Goal: Task Accomplishment & Management: Manage account settings

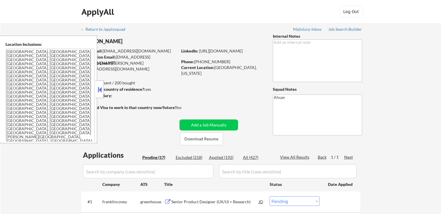
select select ""pending""
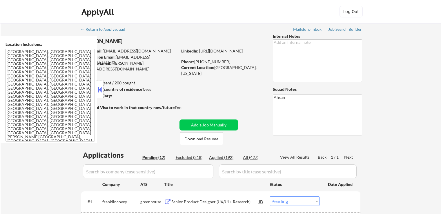
select select ""pending""
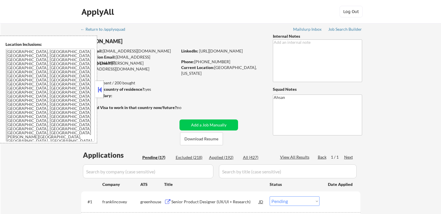
select select ""pending""
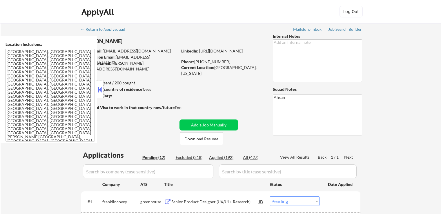
select select ""pending""
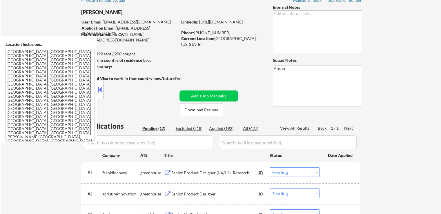
click at [98, 93] on button at bounding box center [100, 89] width 6 height 9
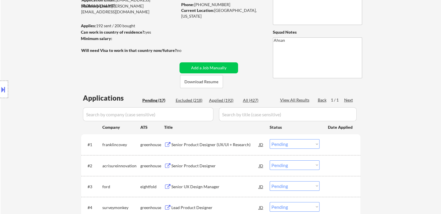
scroll to position [87, 0]
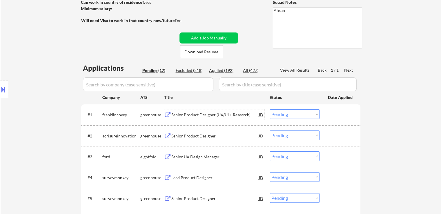
click at [171, 113] on div "Senior Product Designer (UX/UI + Research)" at bounding box center [215, 115] width 88 height 6
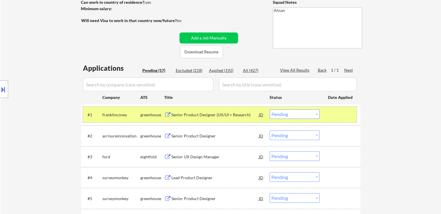
click at [265, 115] on div "#1 franklincovey greenhouse Senior Product Designer (UX/UI + Research) JD Choos…" at bounding box center [220, 115] width 274 height 16
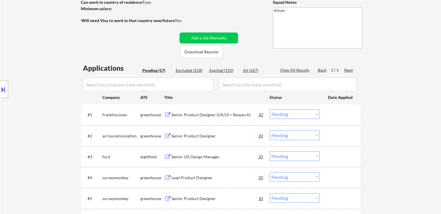
click at [263, 114] on div "JD" at bounding box center [262, 114] width 6 height 10
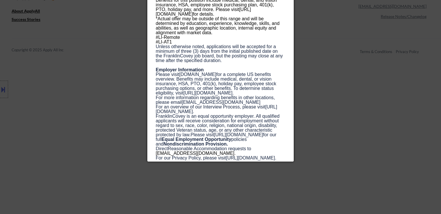
scroll to position [551, 0]
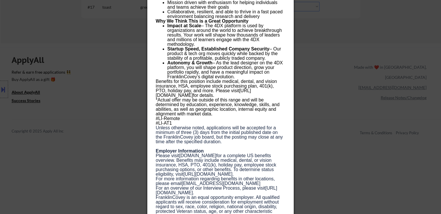
click at [310, 86] on div at bounding box center [220, 107] width 441 height 214
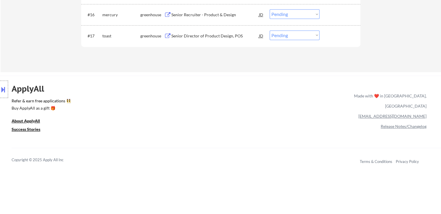
scroll to position [493, 0]
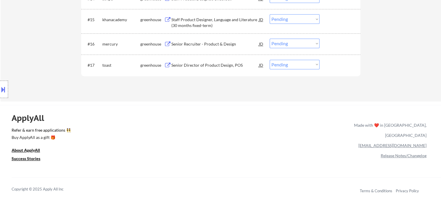
click at [210, 64] on div "Senior Director of Product Design, POS" at bounding box center [215, 65] width 88 height 6
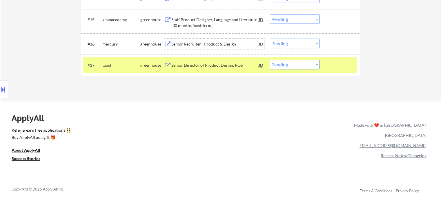
click at [209, 41] on div "Senior Recruiter - Product & Design" at bounding box center [215, 44] width 88 height 6
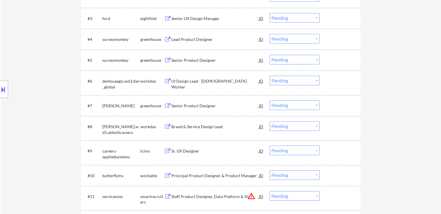
scroll to position [174, 0]
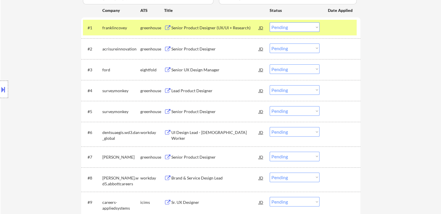
drag, startPoint x: 301, startPoint y: 26, endPoint x: 297, endPoint y: 30, distance: 6.4
click at [301, 26] on select "Choose an option... Pending Applied Excluded (Questions) Excluded (Expired) Exc…" at bounding box center [295, 27] width 50 height 10
click at [270, 22] on select "Choose an option... Pending Applied Excluded (Questions) Excluded (Expired) Exc…" at bounding box center [295, 27] width 50 height 10
select select ""pending""
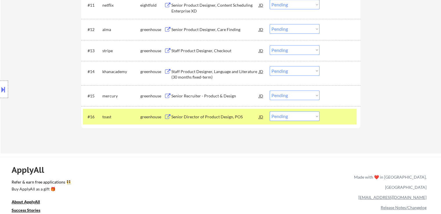
scroll to position [464, 0]
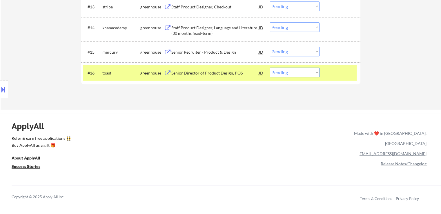
drag, startPoint x: 299, startPoint y: 52, endPoint x: 298, endPoint y: 56, distance: 4.2
click at [299, 52] on select "Choose an option... Pending Applied Excluded (Questions) Excluded (Expired) Exc…" at bounding box center [295, 52] width 50 height 10
click at [270, 47] on select "Choose an option... Pending Applied Excluded (Questions) Excluded (Expired) Exc…" at bounding box center [295, 52] width 50 height 10
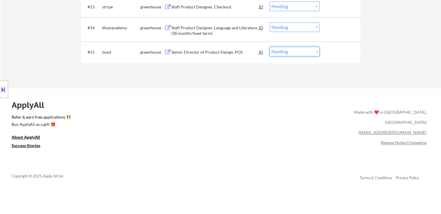
drag, startPoint x: 290, startPoint y: 51, endPoint x: 291, endPoint y: 55, distance: 3.8
click at [290, 51] on select "Choose an option... Pending Applied Excluded (Questions) Excluded (Expired) Exc…" at bounding box center [295, 52] width 50 height 10
select select ""applied""
click at [270, 47] on select "Choose an option... Pending Applied Excluded (Questions) Excluded (Expired) Exc…" at bounding box center [295, 52] width 50 height 10
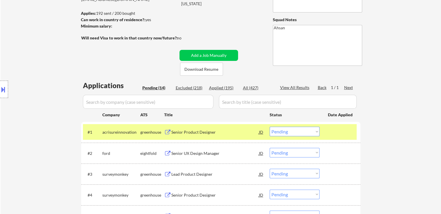
scroll to position [116, 0]
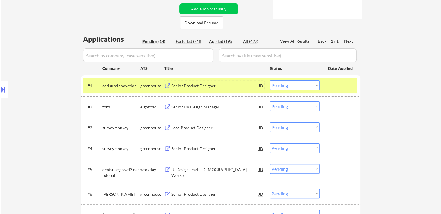
click at [187, 88] on div "Senior Product Designer" at bounding box center [215, 86] width 88 height 6
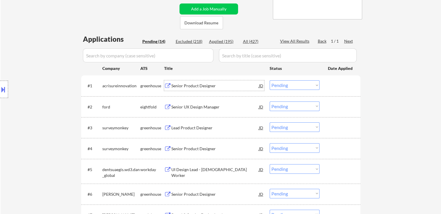
click at [1, 89] on button at bounding box center [3, 90] width 6 height 10
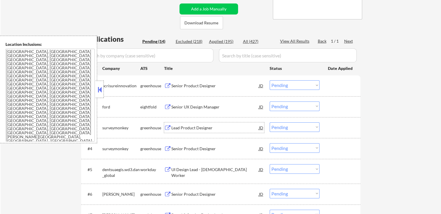
click at [172, 127] on div "Lead Product Designer" at bounding box center [215, 128] width 88 height 6
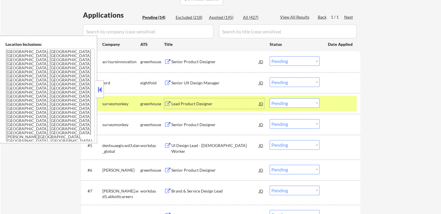
scroll to position [174, 0]
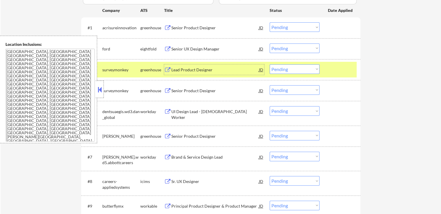
click at [290, 28] on select "Choose an option... Pending Applied Excluded (Questions) Excluded (Expired) Exc…" at bounding box center [295, 27] width 50 height 10
click at [270, 22] on select "Choose an option... Pending Applied Excluded (Questions) Excluded (Expired) Exc…" at bounding box center [295, 27] width 50 height 10
select select ""pending""
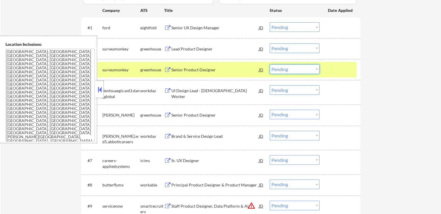
drag, startPoint x: 291, startPoint y: 69, endPoint x: 291, endPoint y: 73, distance: 3.5
click at [291, 69] on select "Choose an option... Pending Applied Excluded (Questions) Excluded (Expired) Exc…" at bounding box center [295, 69] width 50 height 10
click at [270, 64] on select "Choose an option... Pending Applied Excluded (Questions) Excluded (Expired) Exc…" at bounding box center [295, 69] width 50 height 10
select select ""pending""
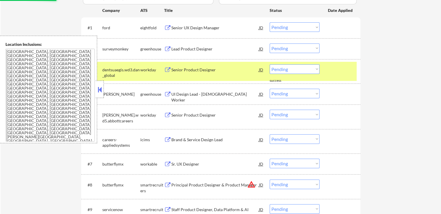
click at [298, 71] on select "Choose an option... Pending Applied Excluded (Questions) Excluded (Expired) Exc…" at bounding box center [295, 69] width 50 height 10
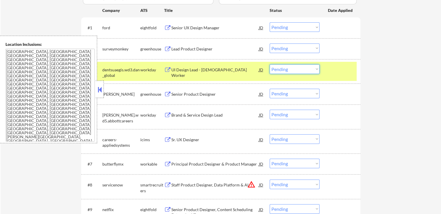
drag, startPoint x: 286, startPoint y: 47, endPoint x: 288, endPoint y: 53, distance: 5.5
click at [287, 48] on select "Choose an option... Pending Applied Excluded (Questions) Excluded (Expired) Exc…" at bounding box center [295, 49] width 50 height 10
click at [270, 44] on select "Choose an option... Pending Applied Excluded (Questions) Excluded (Expired) Exc…" at bounding box center [295, 49] width 50 height 10
select select ""pending""
click at [189, 95] on div "Senior Product Designer" at bounding box center [215, 94] width 88 height 6
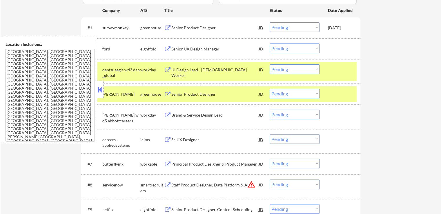
click at [100, 89] on button at bounding box center [100, 89] width 6 height 9
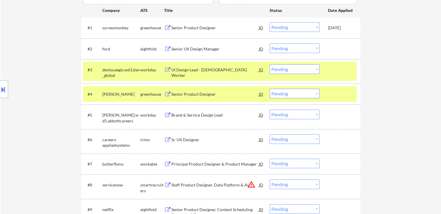
scroll to position [203, 0]
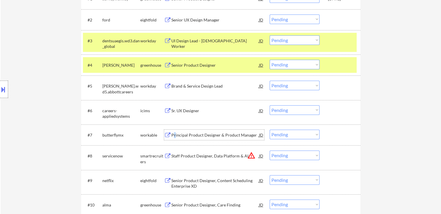
click at [175, 135] on div "Principal Product Designer & Product Manager" at bounding box center [215, 135] width 88 height 6
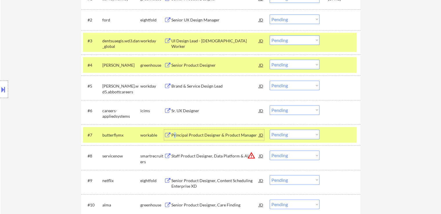
scroll to position [290, 0]
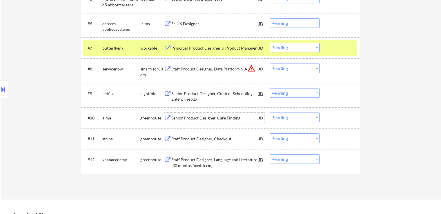
click at [179, 118] on div "Senior Product Designer, Care Finding" at bounding box center [215, 118] width 88 height 6
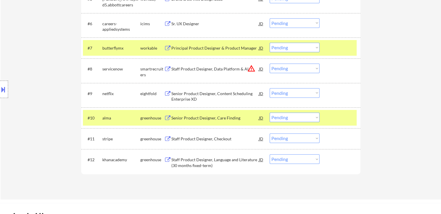
click at [180, 139] on div "Staff Product Designer, Checkout" at bounding box center [215, 139] width 88 height 6
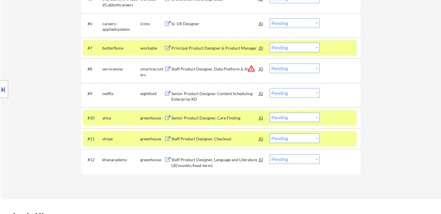
click at [174, 164] on div "Staff Product Designer, Language and Literature (30 months fixed-term)" at bounding box center [215, 162] width 88 height 11
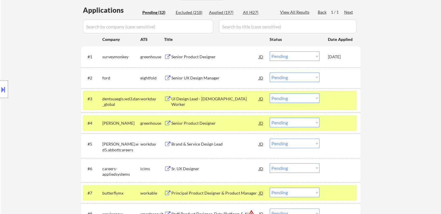
scroll to position [0, 0]
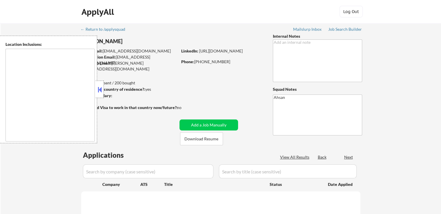
select select ""pending""
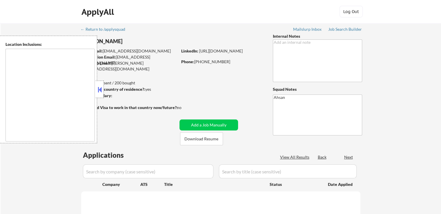
select select ""pending""
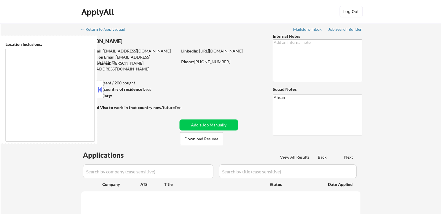
select select ""pending""
type textarea "[GEOGRAPHIC_DATA], [GEOGRAPHIC_DATA] [GEOGRAPHIC_DATA], [GEOGRAPHIC_DATA] [GEOG…"
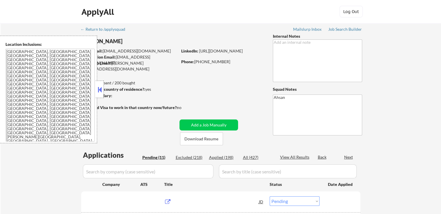
scroll to position [116, 0]
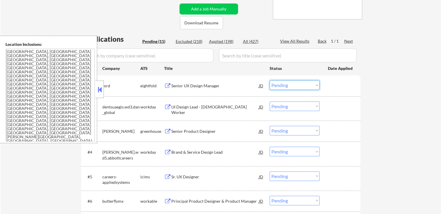
click at [293, 86] on select "Choose an option... Pending Applied Excluded (Questions) Excluded (Expired) Exc…" at bounding box center [295, 85] width 50 height 10
click at [224, 42] on div "Applied (198)" at bounding box center [223, 42] width 29 height 6
select select ""applied""
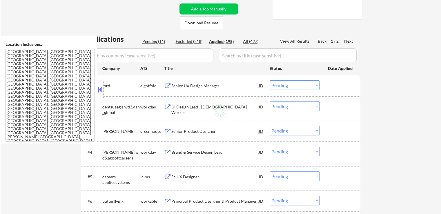
select select ""applied""
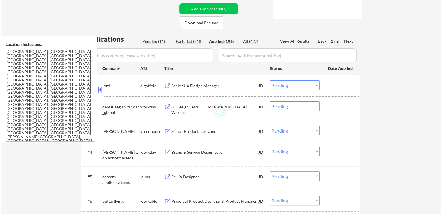
select select ""applied""
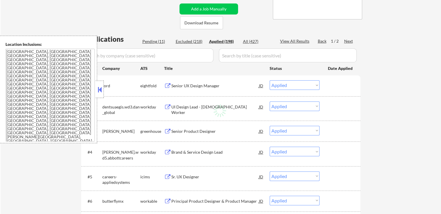
select select ""applied""
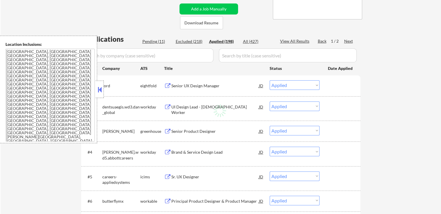
select select ""applied""
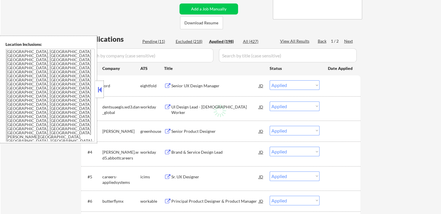
select select ""applied""
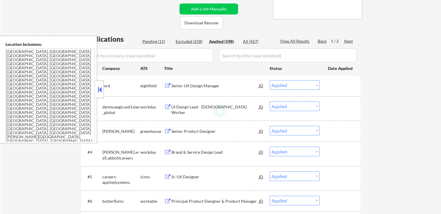
select select ""applied""
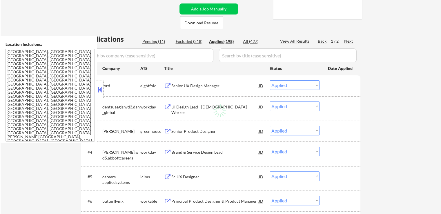
select select ""applied""
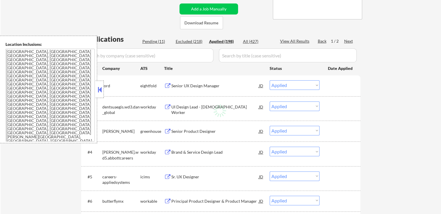
select select ""applied""
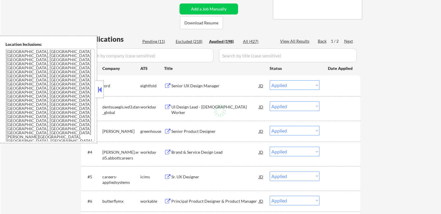
select select ""applied""
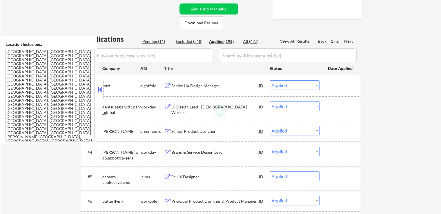
select select ""applied""
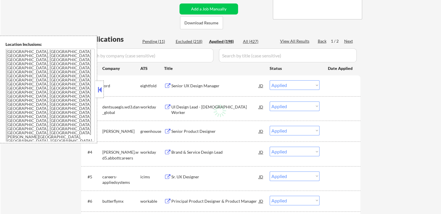
select select ""applied""
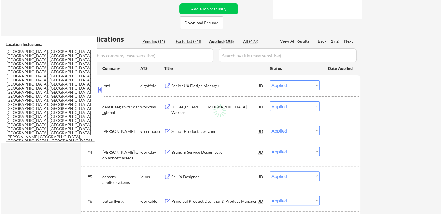
select select ""applied""
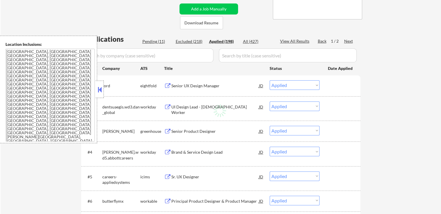
select select ""applied""
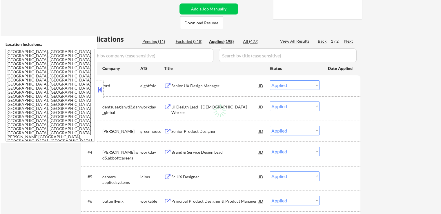
select select ""applied""
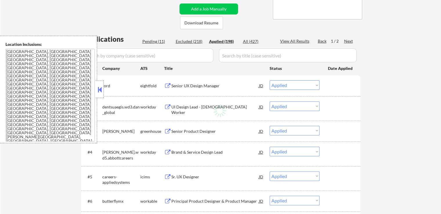
select select ""applied""
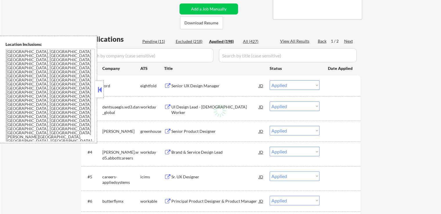
select select ""applied""
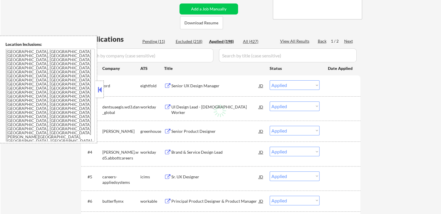
select select ""applied""
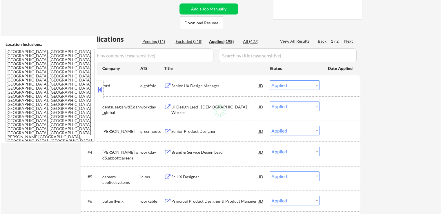
select select ""applied""
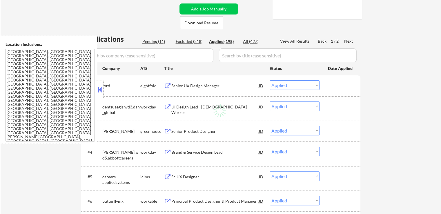
select select ""applied""
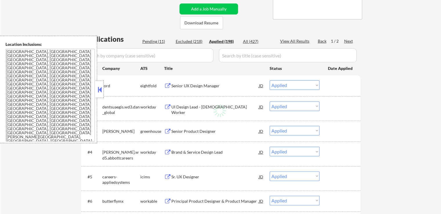
select select ""applied""
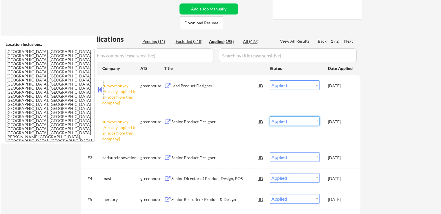
click at [296, 120] on select "Choose an option... Pending Applied Excluded (Questions) Excluded (Expired) Exc…" at bounding box center [295, 121] width 50 height 10
click at [270, 116] on select "Choose an option... Pending Applied Excluded (Questions) Excluded (Expired) Exc…" at bounding box center [295, 121] width 50 height 10
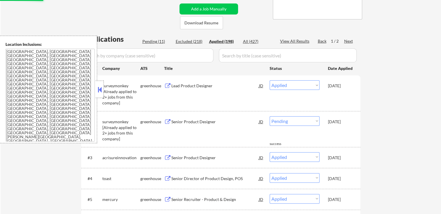
select select ""applied""
